Goal: Find specific page/section: Find specific page/section

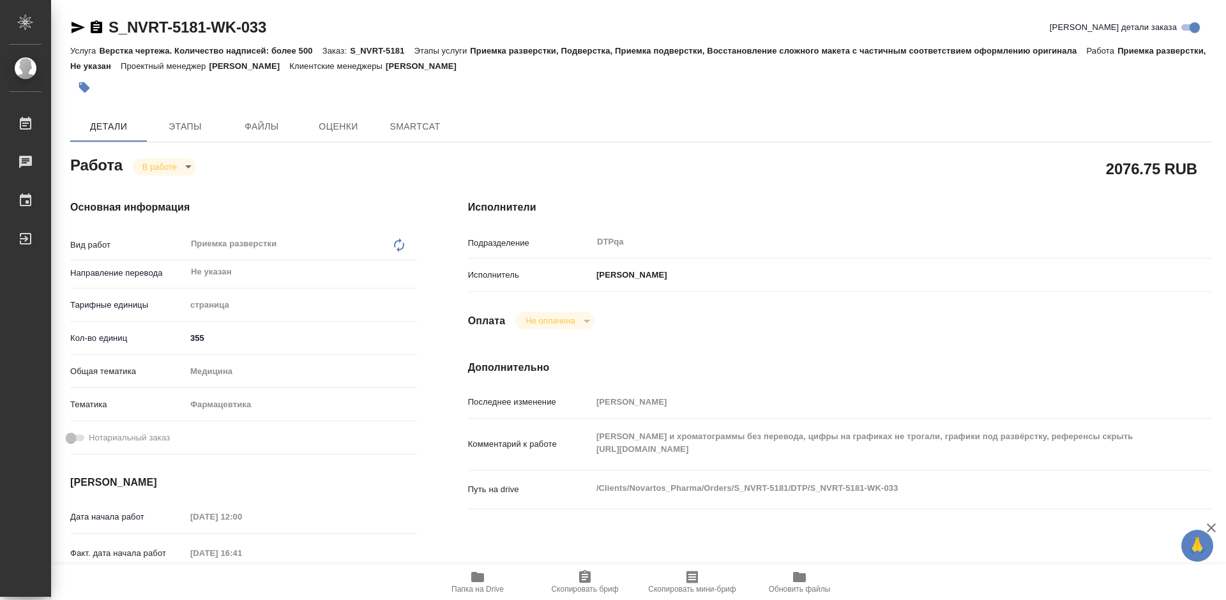
type textarea "x"
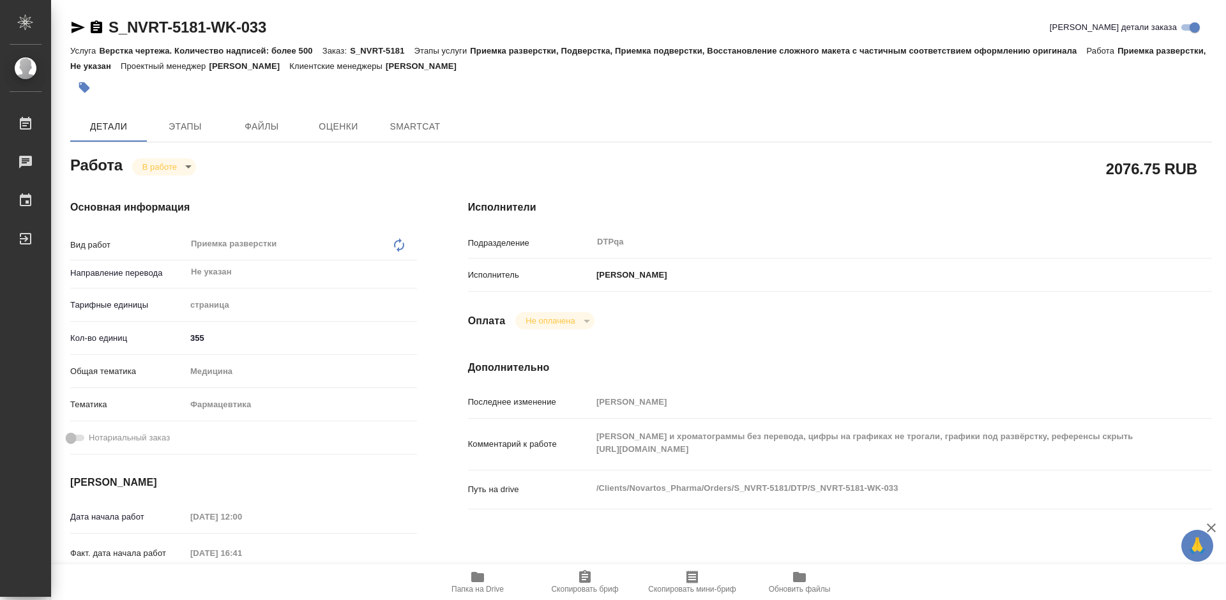
type textarea "x"
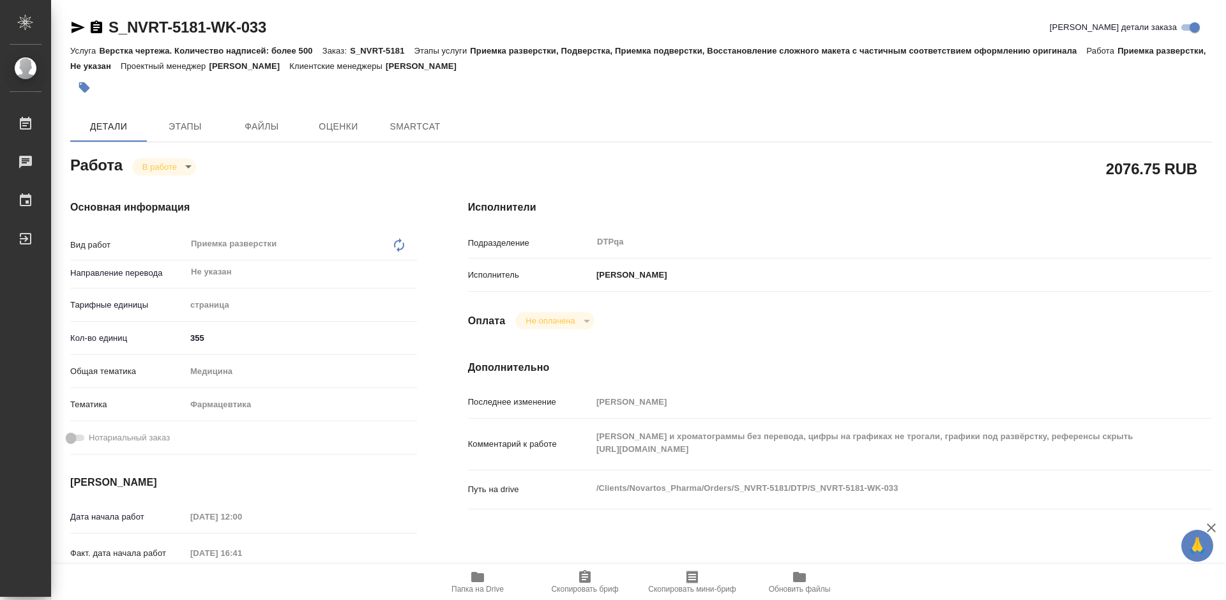
type textarea "x"
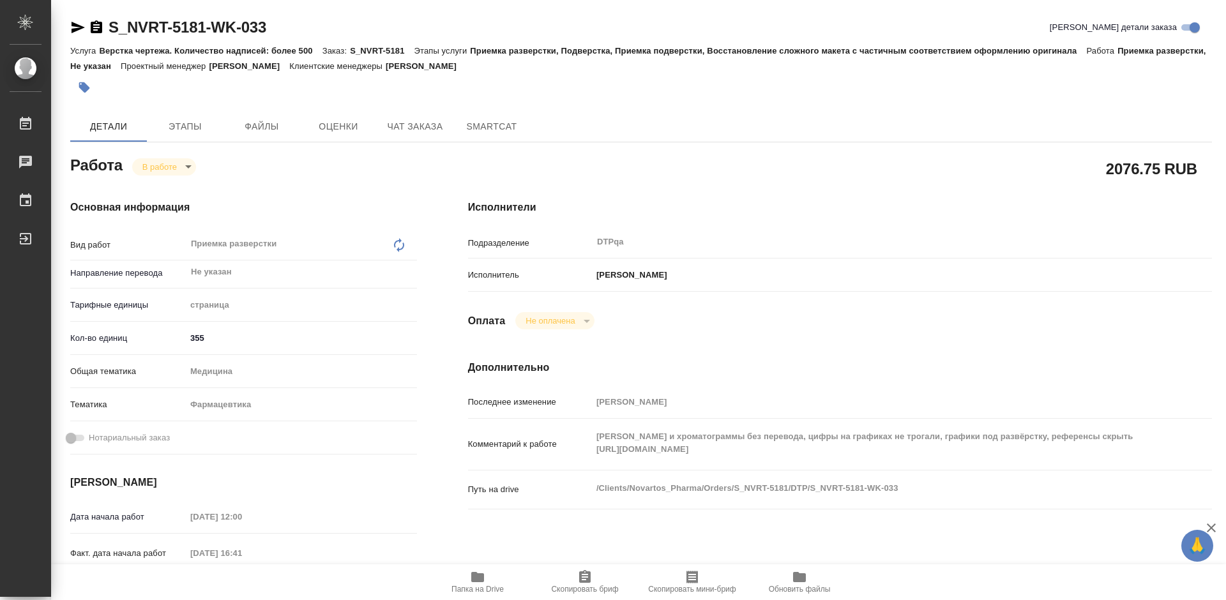
type textarea "x"
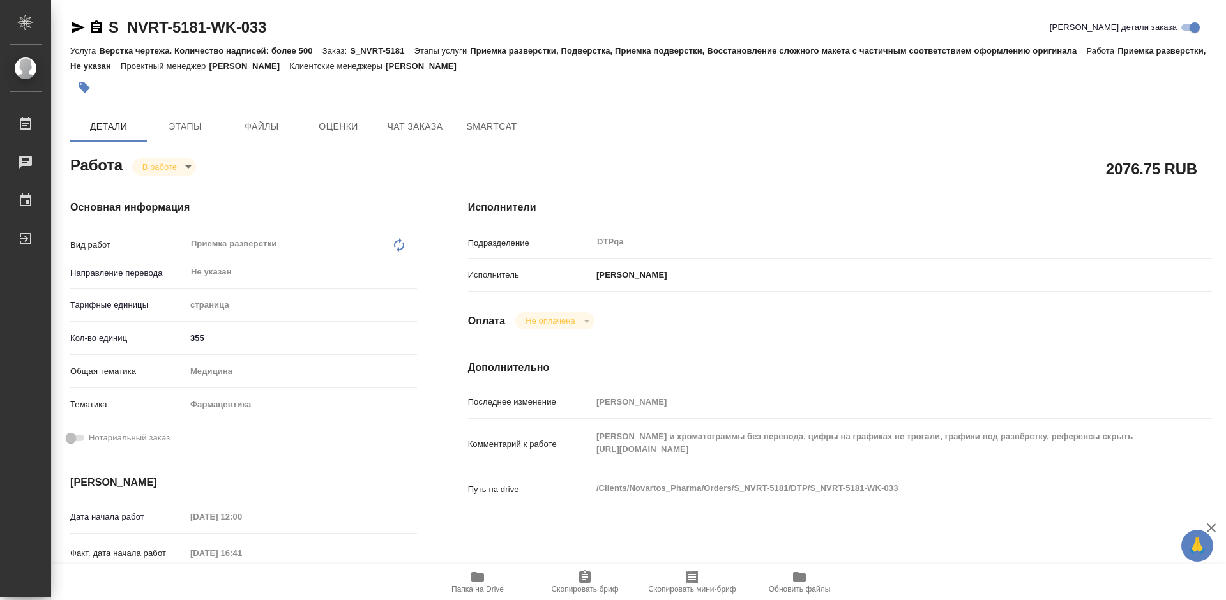
type textarea "x"
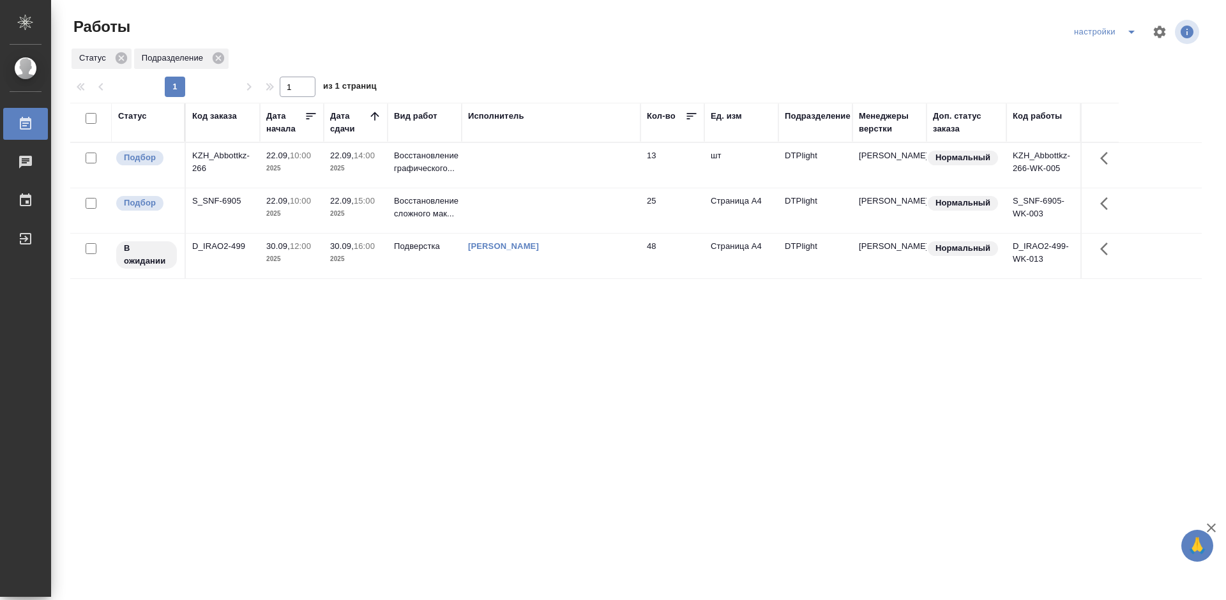
click at [755, 360] on div "Статус Код заказа Дата начала Дата сдачи Вид работ Исполнитель Кол-во Ед. изм П…" at bounding box center [636, 333] width 1132 height 460
click at [197, 199] on div "S_SNF-6905" at bounding box center [222, 201] width 61 height 13
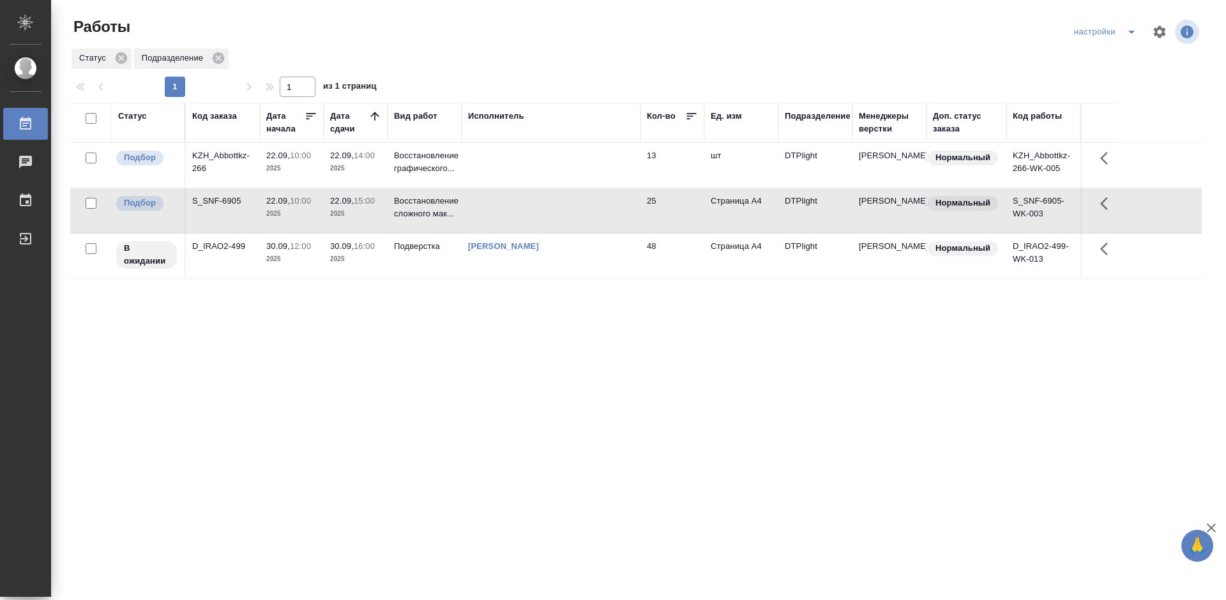
click at [197, 199] on div "S_SNF-6905" at bounding box center [222, 201] width 61 height 13
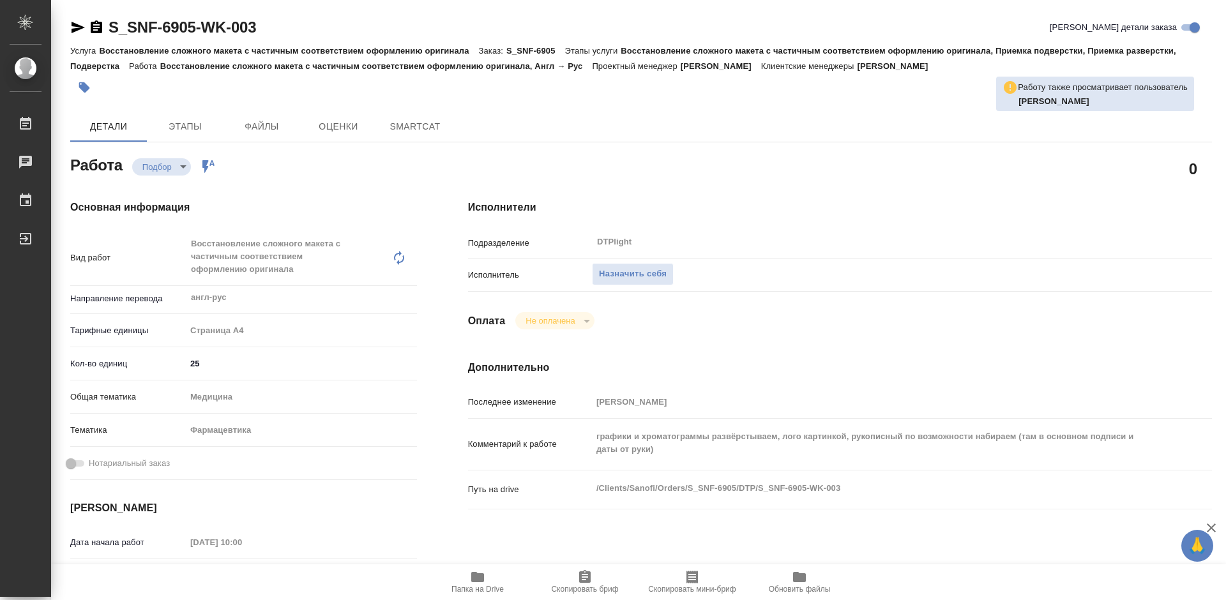
type textarea "x"
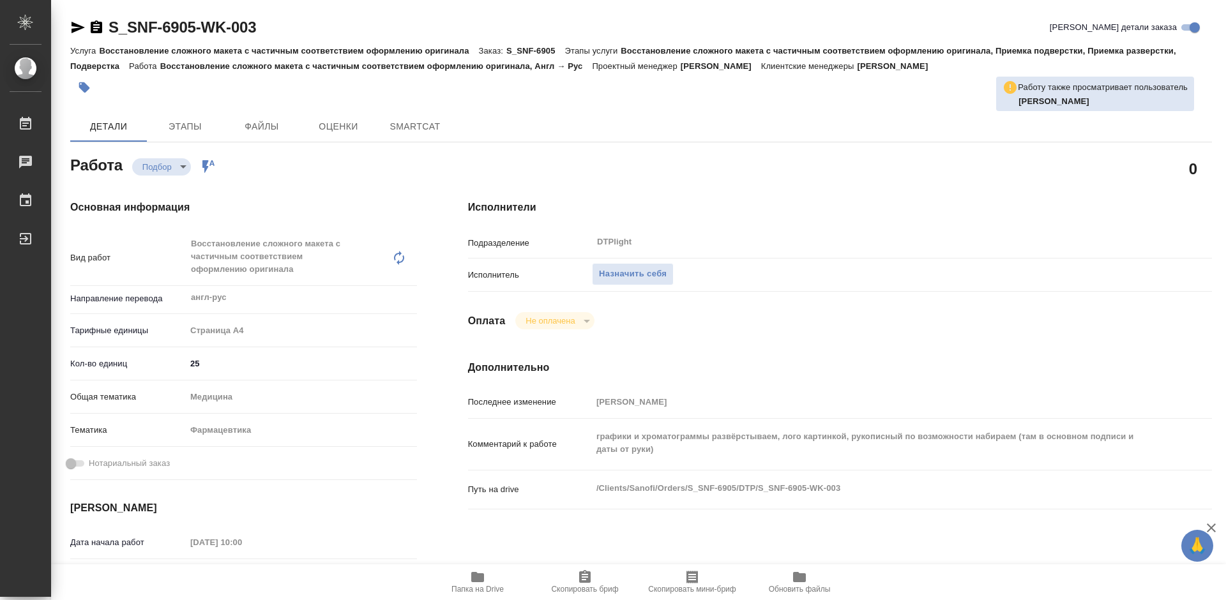
type textarea "x"
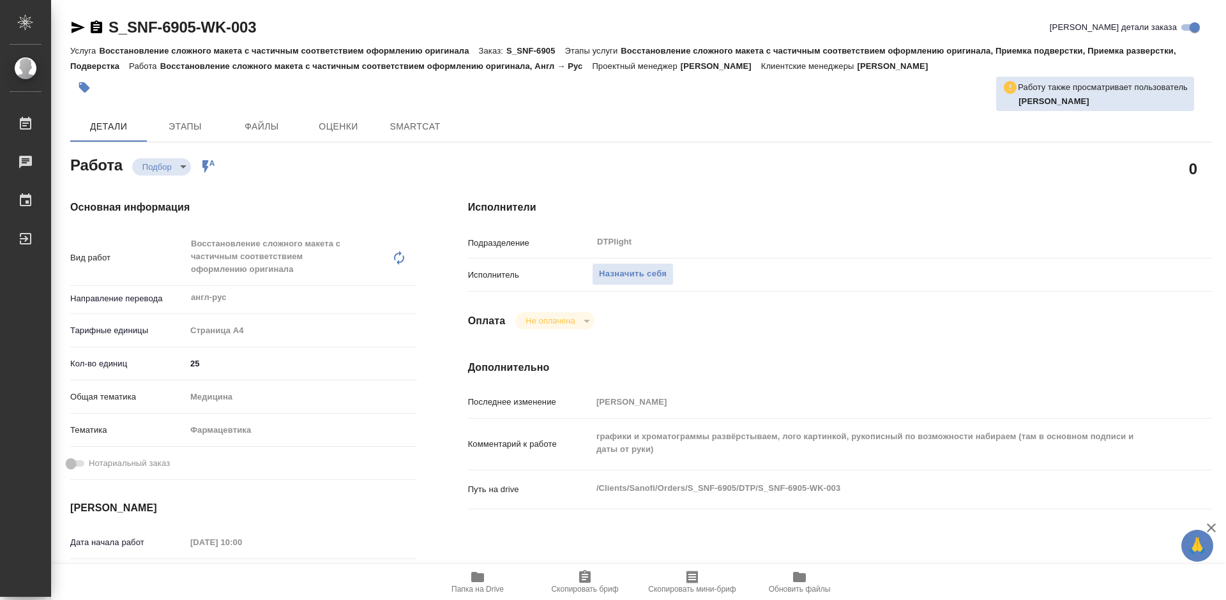
type textarea "x"
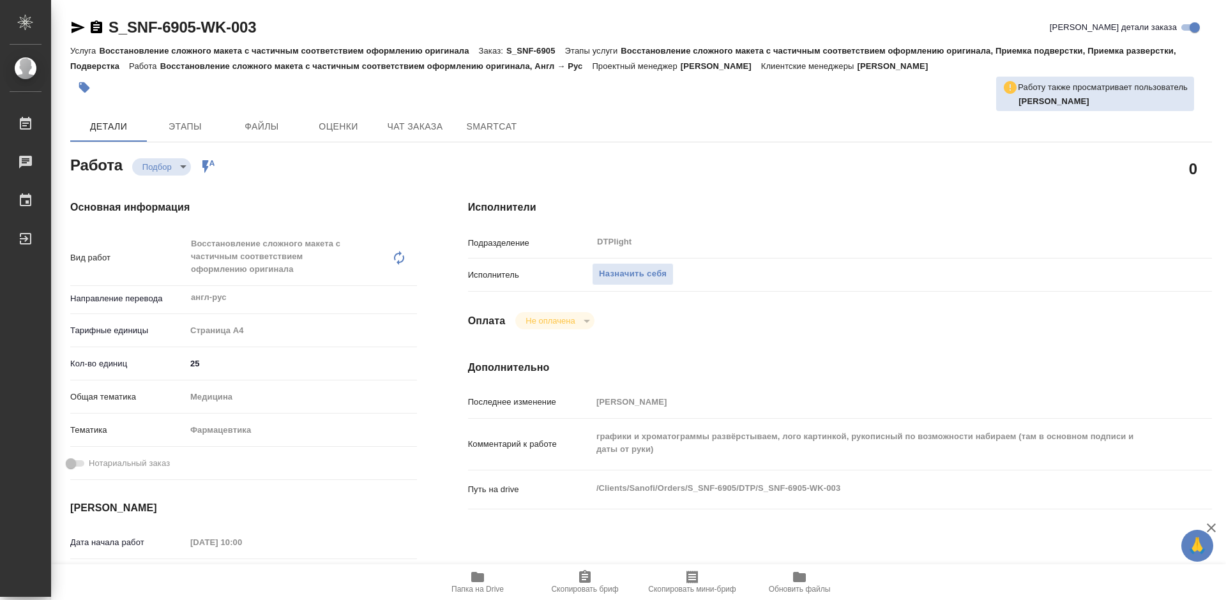
type textarea "x"
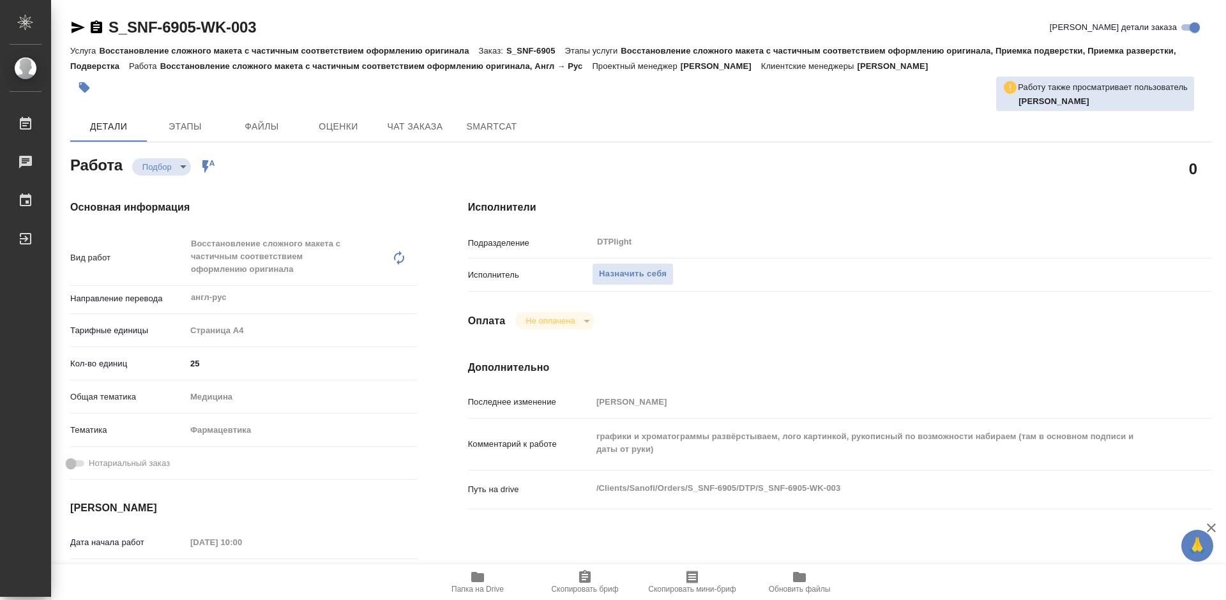
type textarea "x"
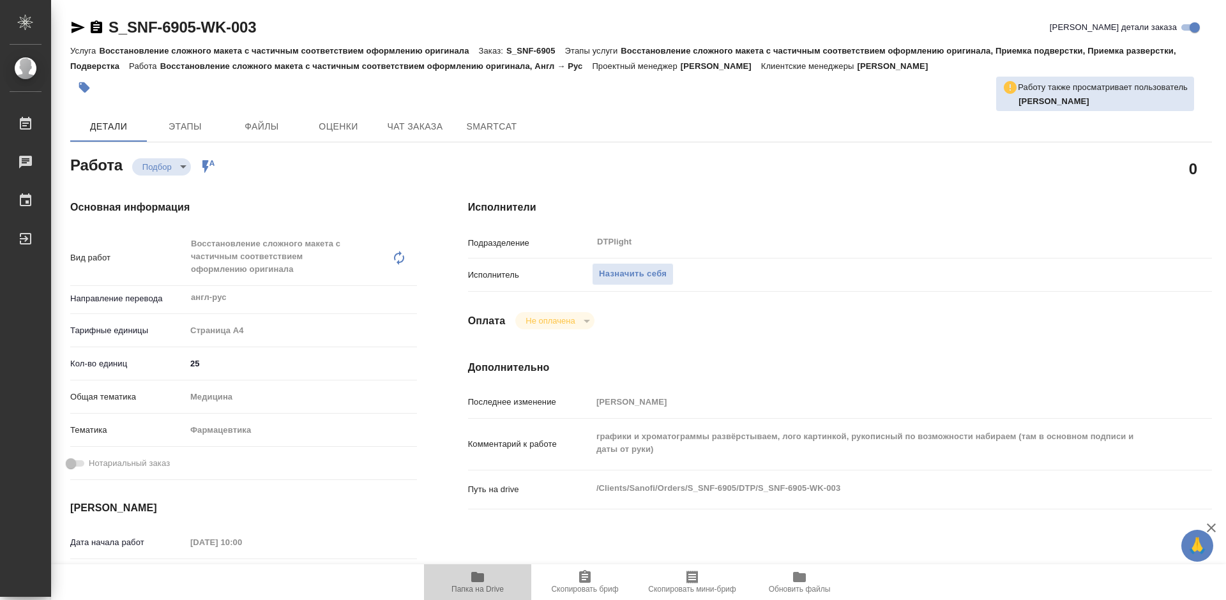
click at [478, 574] on icon "button" at bounding box center [477, 577] width 13 height 10
